Goal: Information Seeking & Learning: Learn about a topic

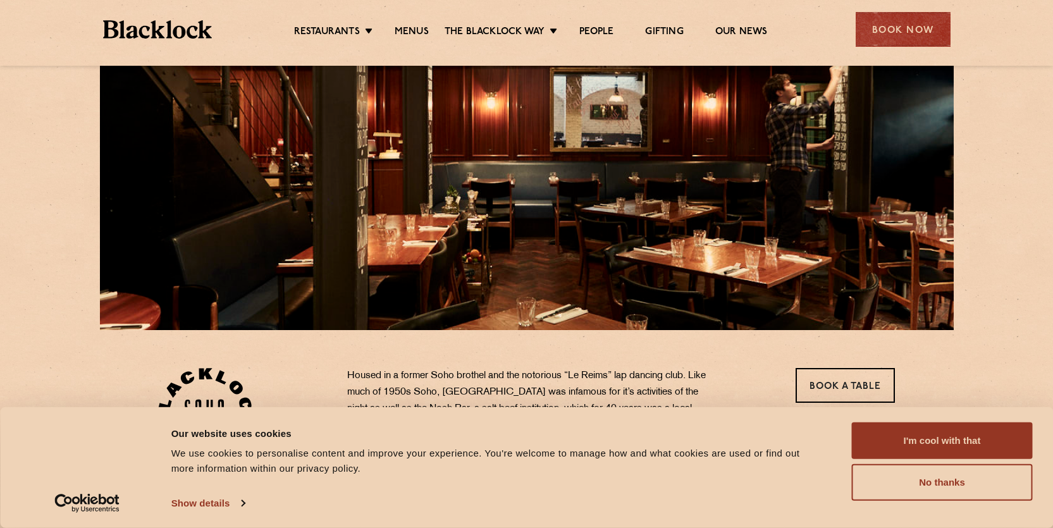
scroll to position [130, 0]
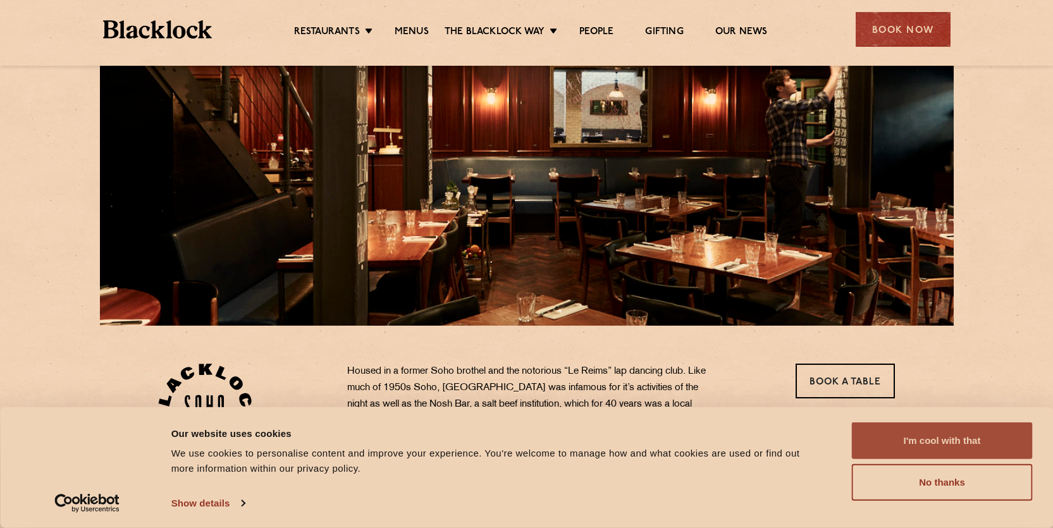
click at [942, 443] on button "I'm cool with that" at bounding box center [942, 440] width 181 height 37
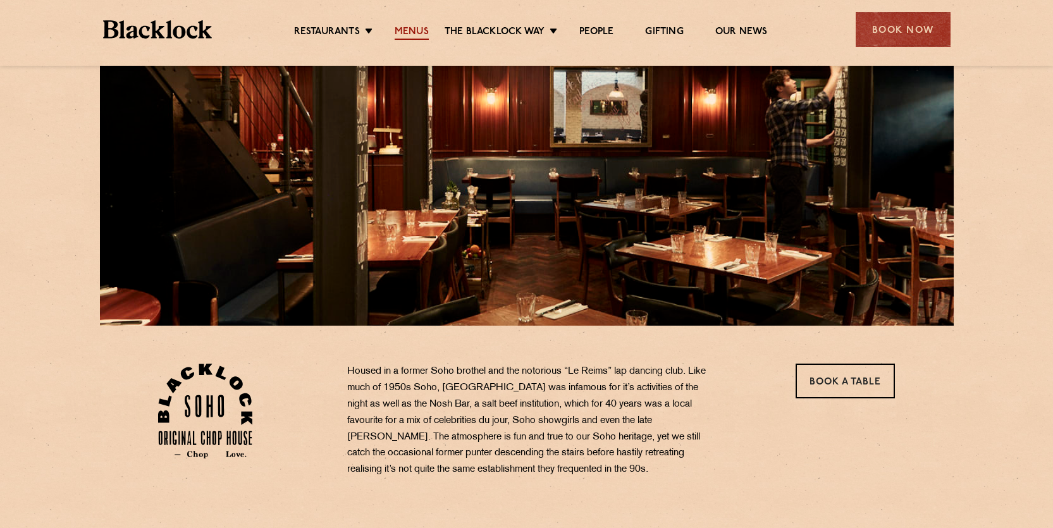
click at [414, 32] on link "Menus" at bounding box center [412, 33] width 34 height 14
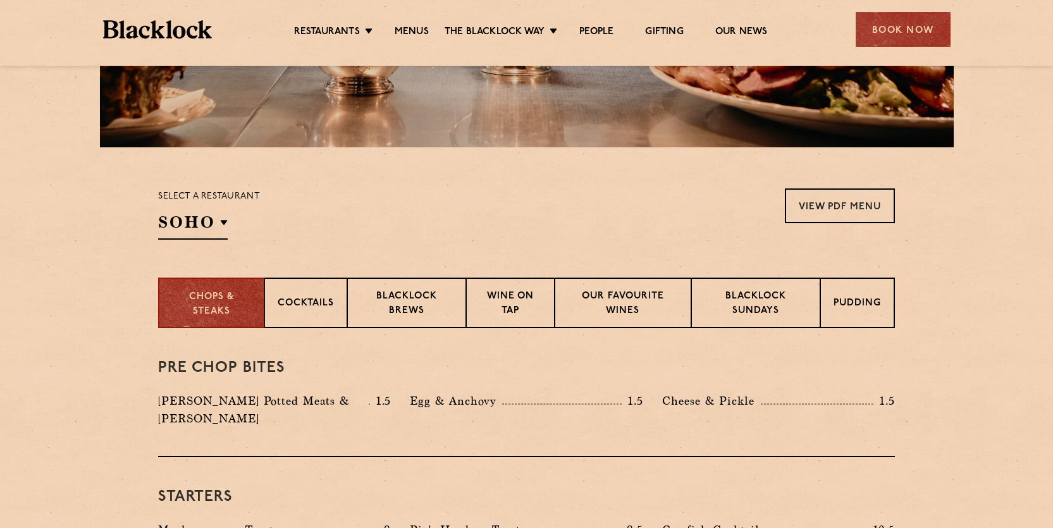
scroll to position [309, 0]
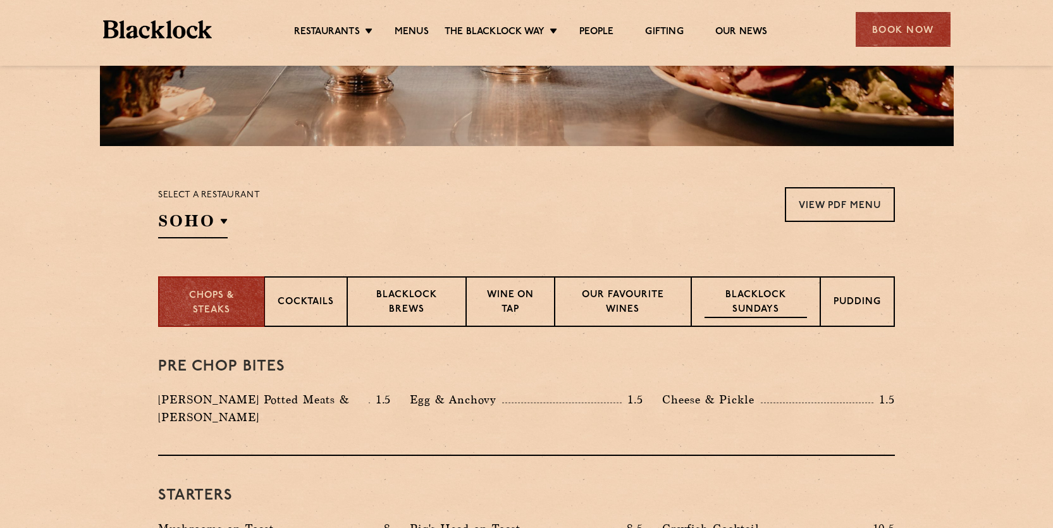
click at [765, 291] on p "Blacklock Sundays" at bounding box center [756, 303] width 102 height 30
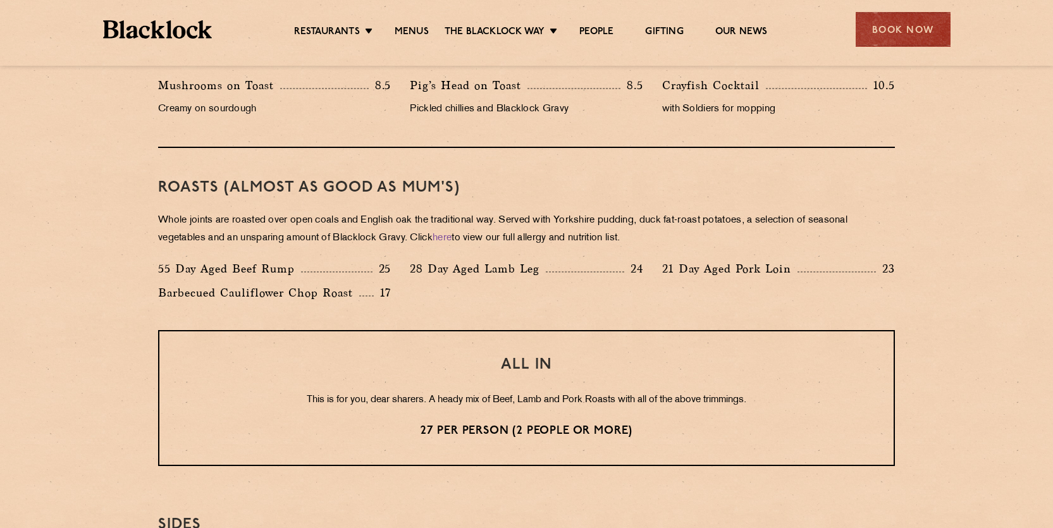
scroll to position [752, 0]
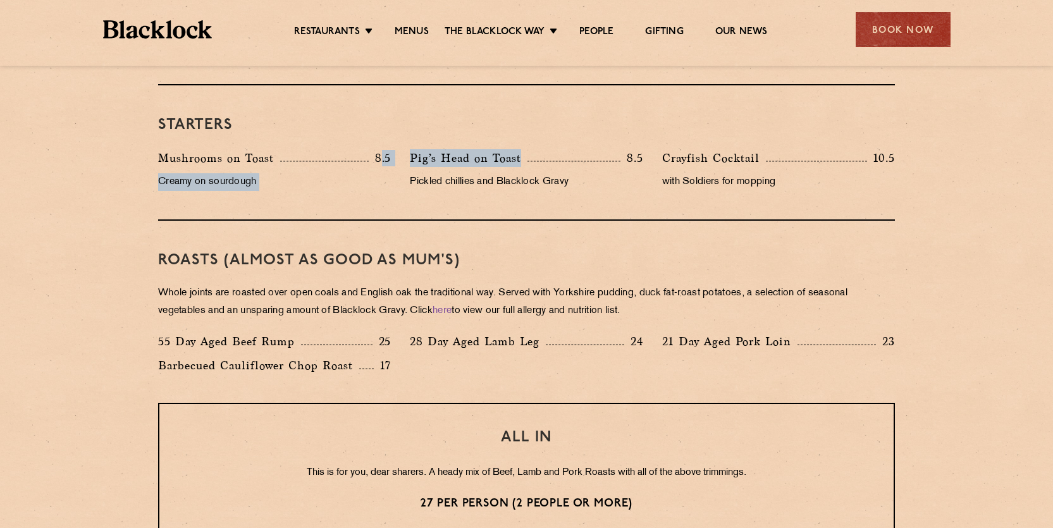
drag, startPoint x: 527, startPoint y: 157, endPoint x: 383, endPoint y: 159, distance: 144.9
click at [383, 159] on div "Mushrooms on Toast 8.5 Creamy on sourdough Pig’s Head on Toast 8.5 Pickled chil…" at bounding box center [527, 173] width 756 height 48
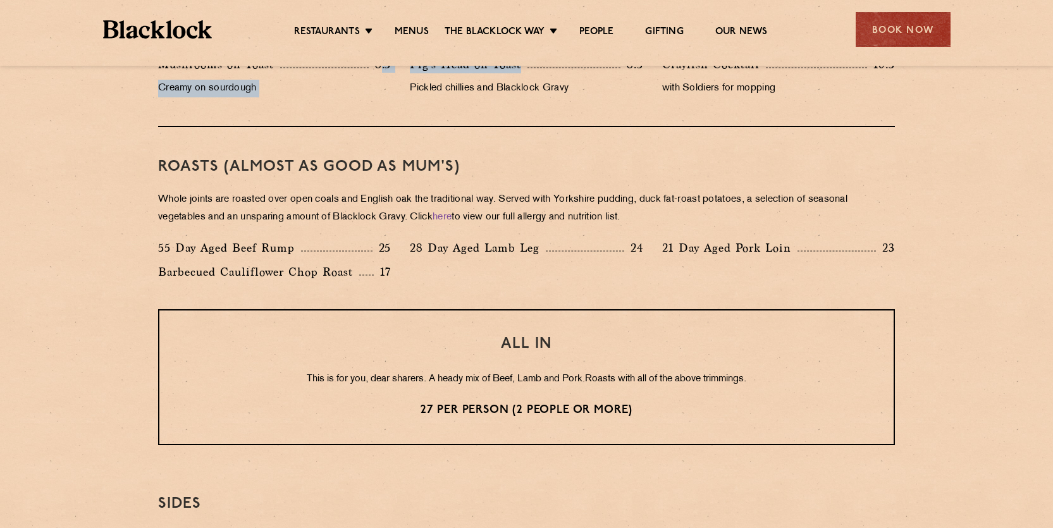
scroll to position [863, 0]
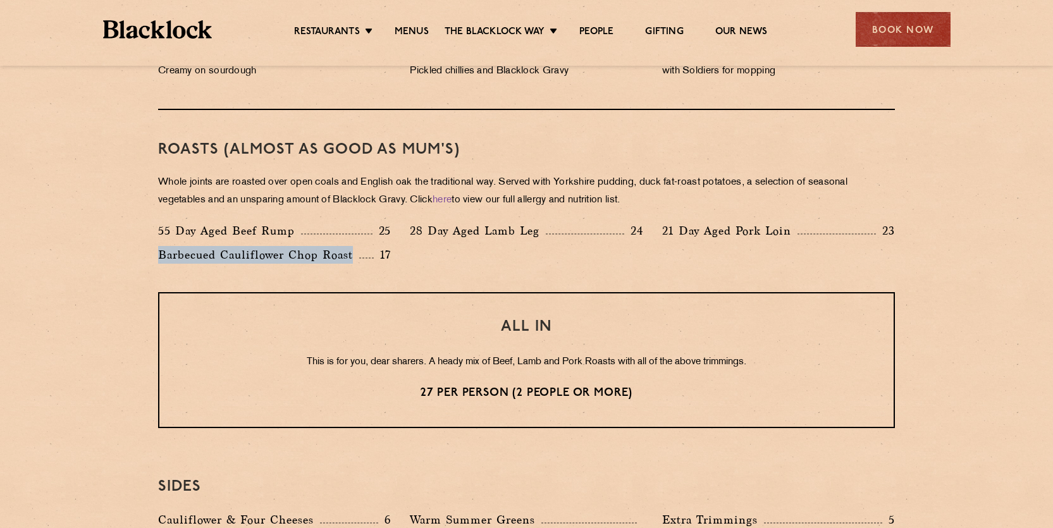
drag, startPoint x: 144, startPoint y: 254, endPoint x: 361, endPoint y: 265, distance: 217.2
click at [361, 265] on section "Eye openers If you had a big [DATE] or need a little booster to kickstart your …" at bounding box center [526, 288] width 1053 height 1029
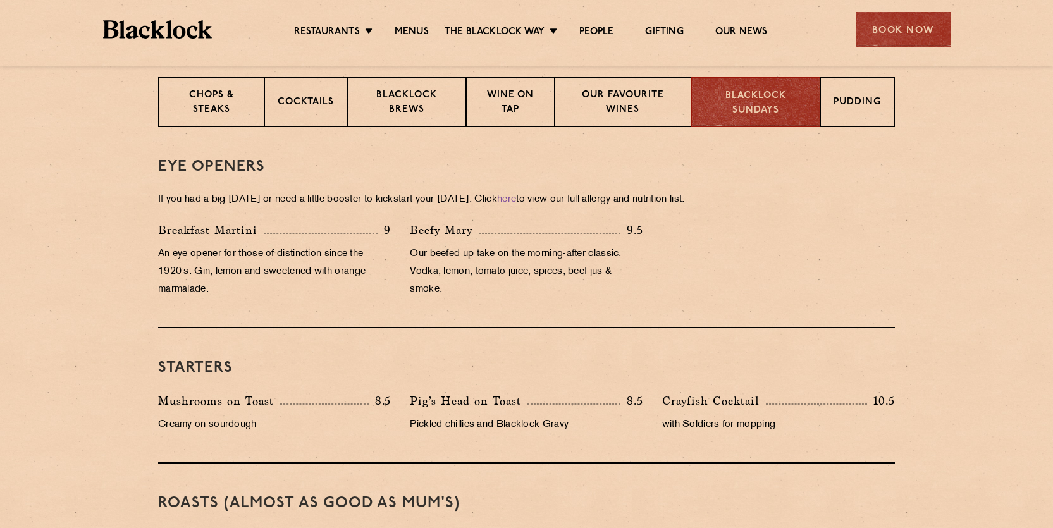
scroll to position [509, 0]
click at [207, 101] on p "Chops & Steaks" at bounding box center [210, 104] width 79 height 30
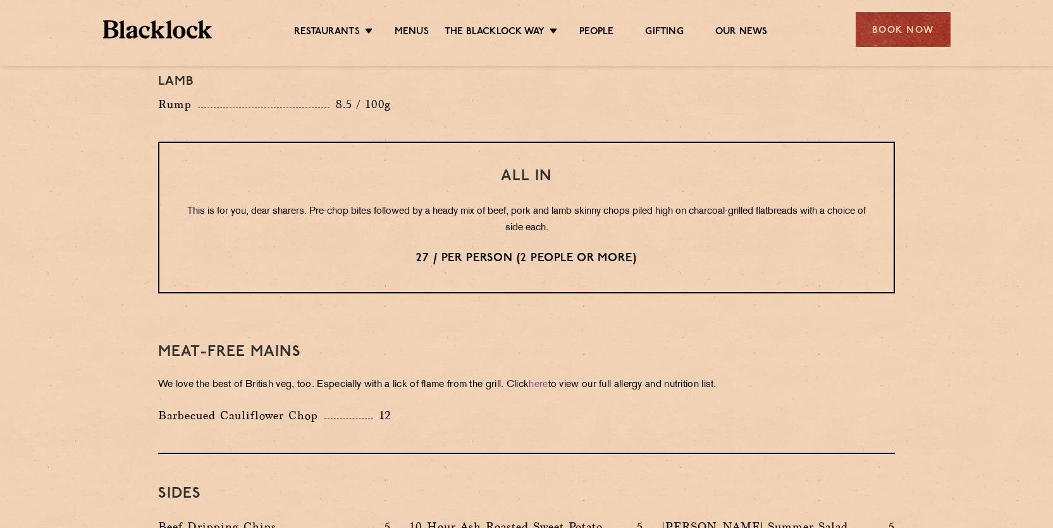
scroll to position [1607, 0]
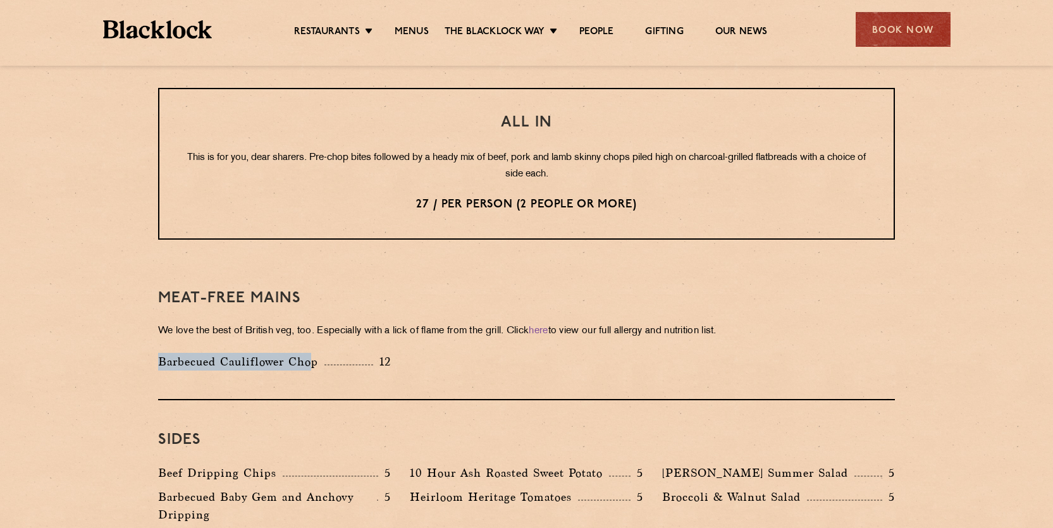
drag, startPoint x: 140, startPoint y: 329, endPoint x: 310, endPoint y: 330, distance: 170.1
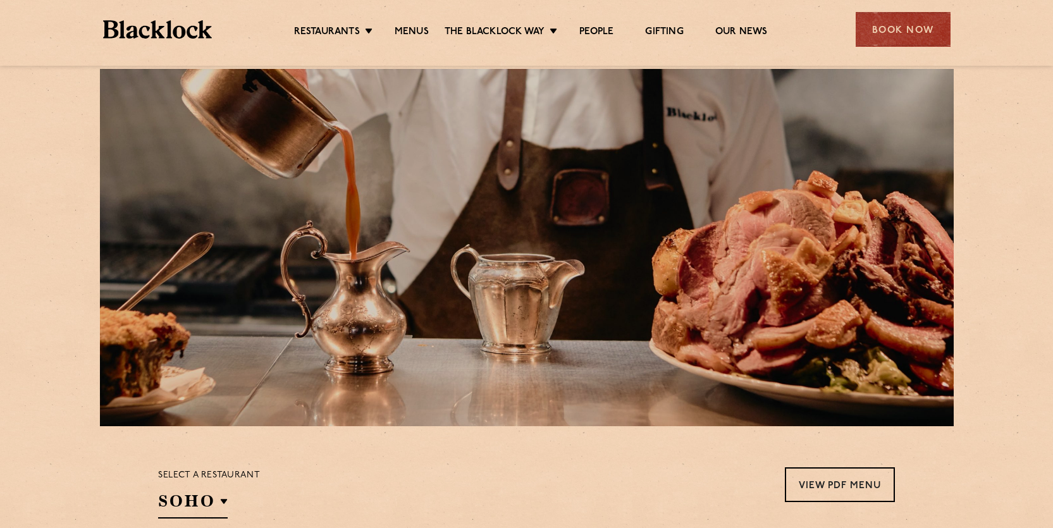
scroll to position [0, 0]
